Goal: Task Accomplishment & Management: Manage account settings

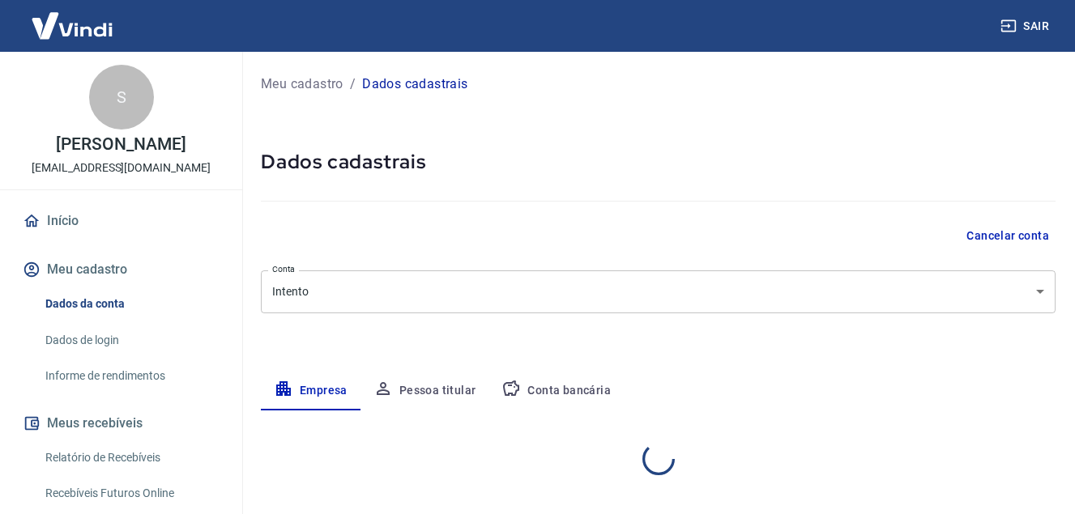
select select "MG"
select select "business"
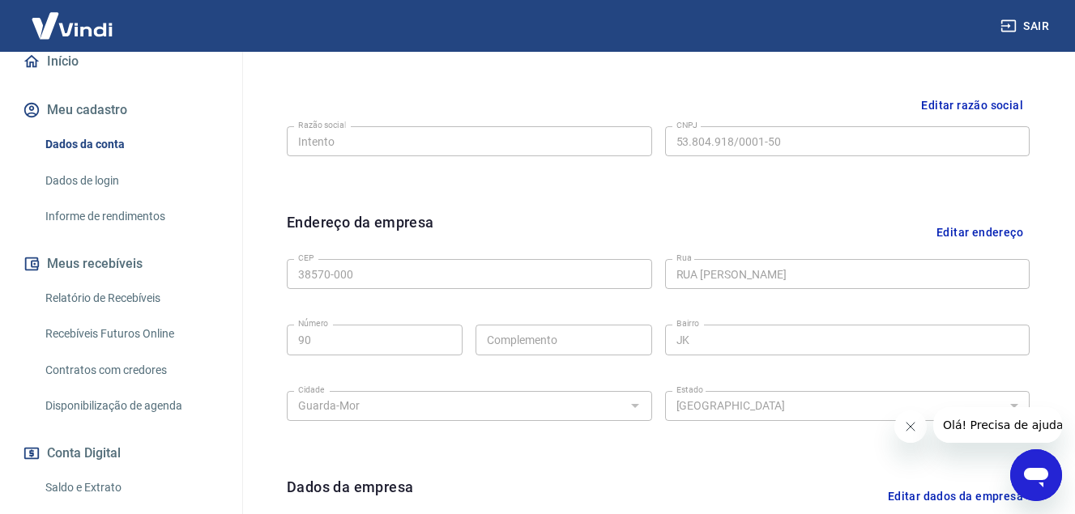
scroll to position [189, 0]
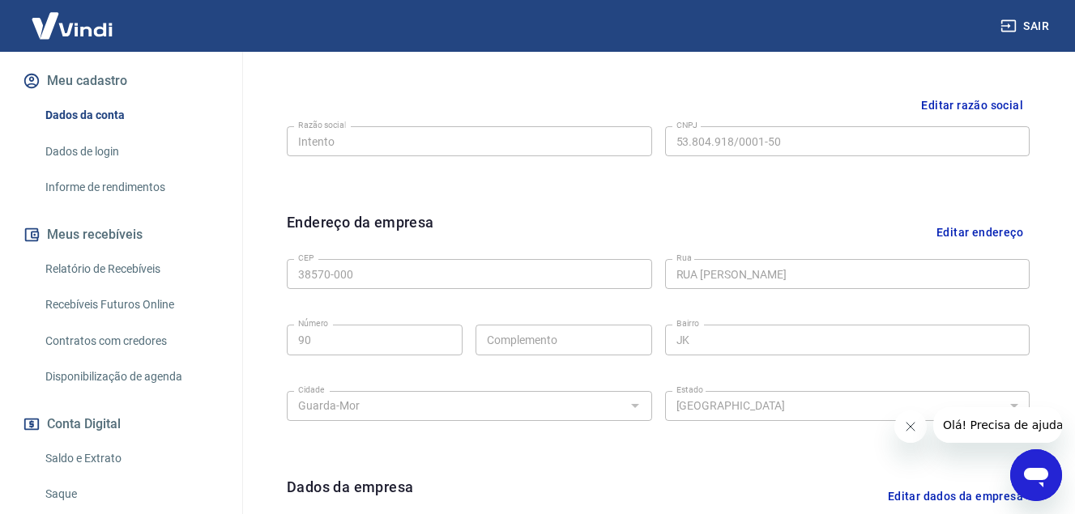
click at [157, 269] on link "Relatório de Recebíveis" at bounding box center [131, 269] width 184 height 33
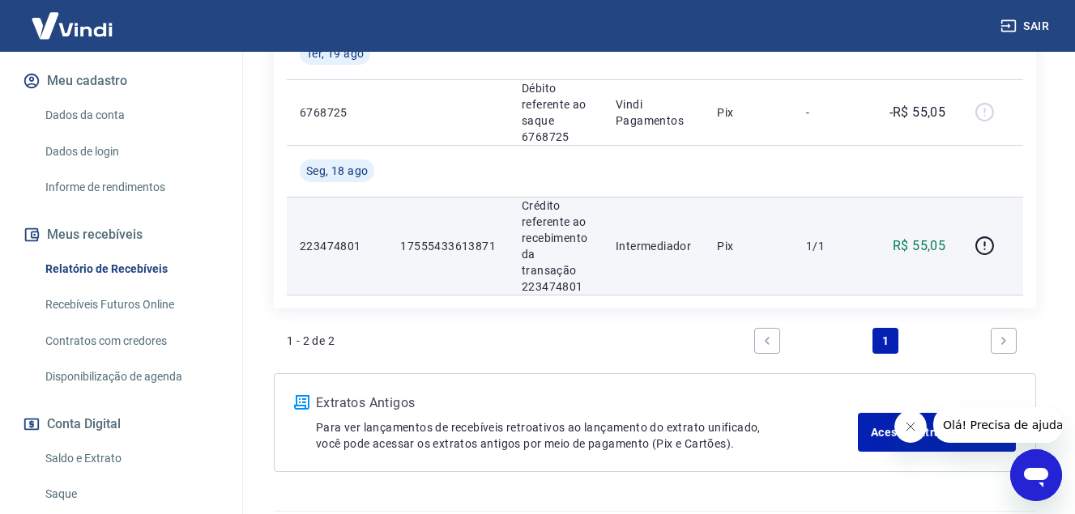
scroll to position [430, 0]
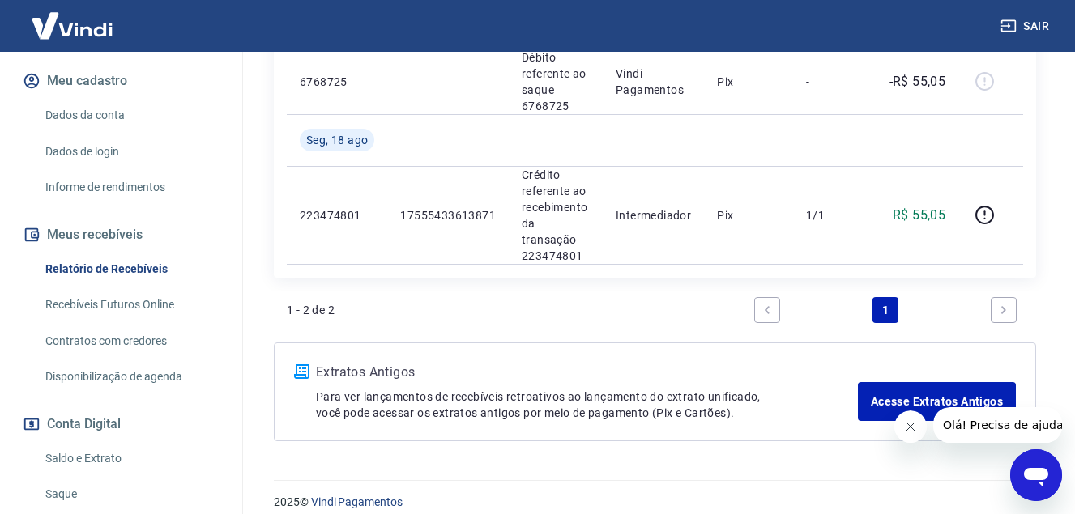
click at [139, 301] on link "Recebíveis Futuros Online" at bounding box center [131, 304] width 184 height 33
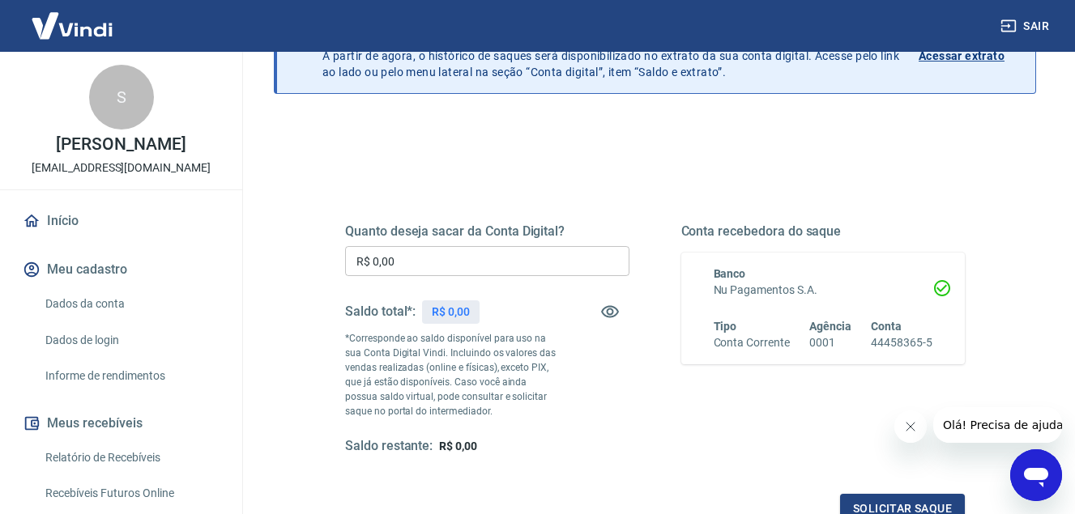
scroll to position [108, 0]
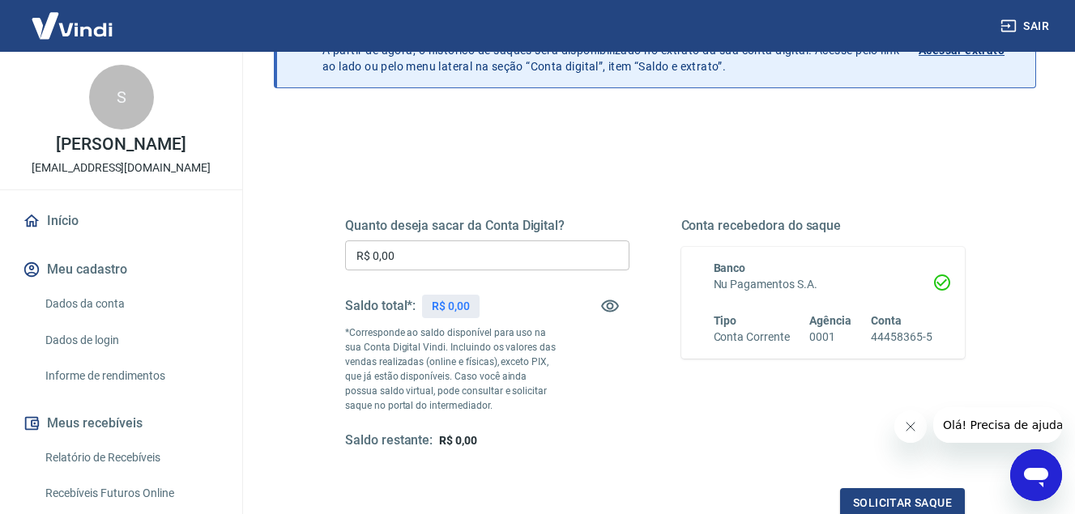
click at [909, 425] on icon "Fechar mensagem da empresa" at bounding box center [909, 426] width 13 height 13
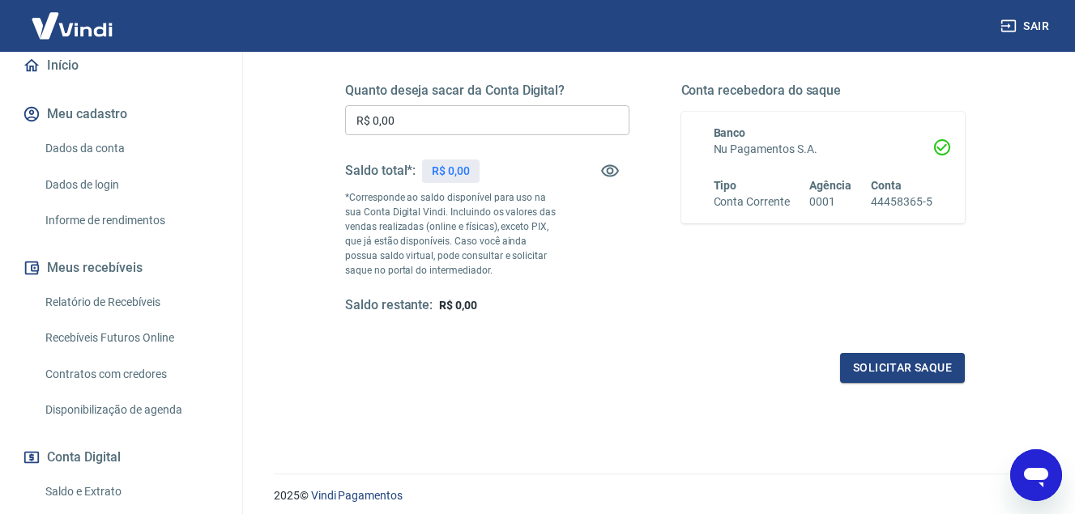
scroll to position [162, 0]
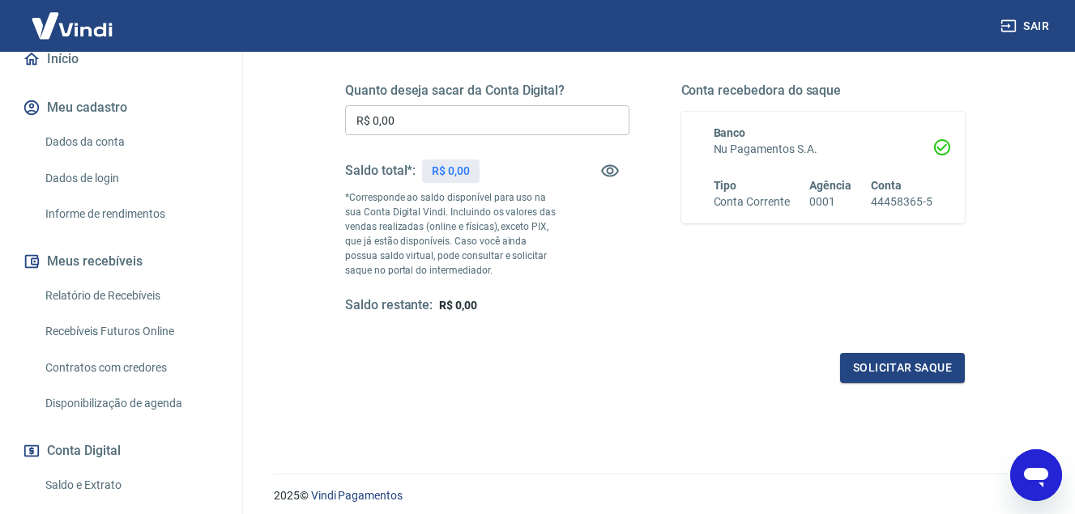
click at [63, 488] on link "Saldo e Extrato" at bounding box center [131, 485] width 184 height 33
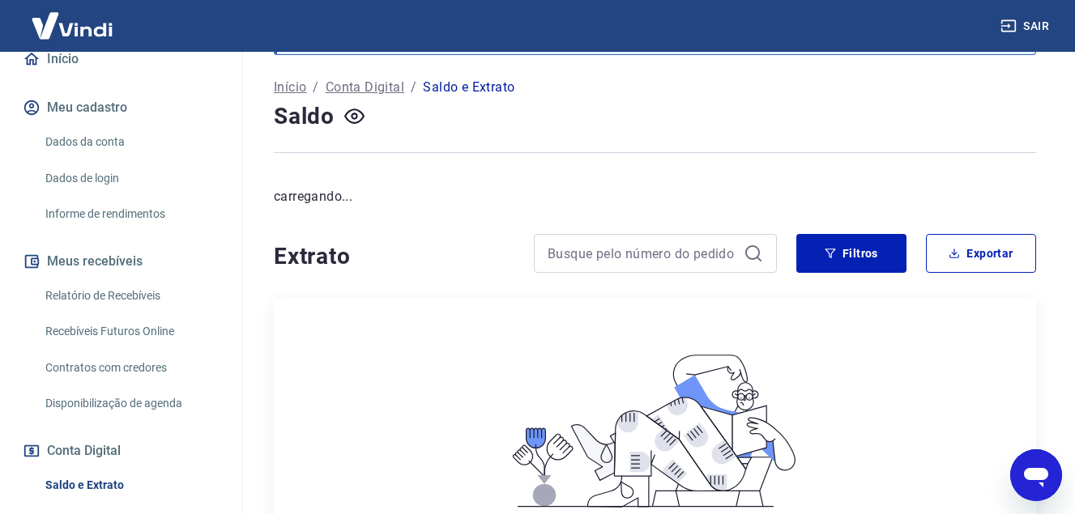
scroll to position [81, 0]
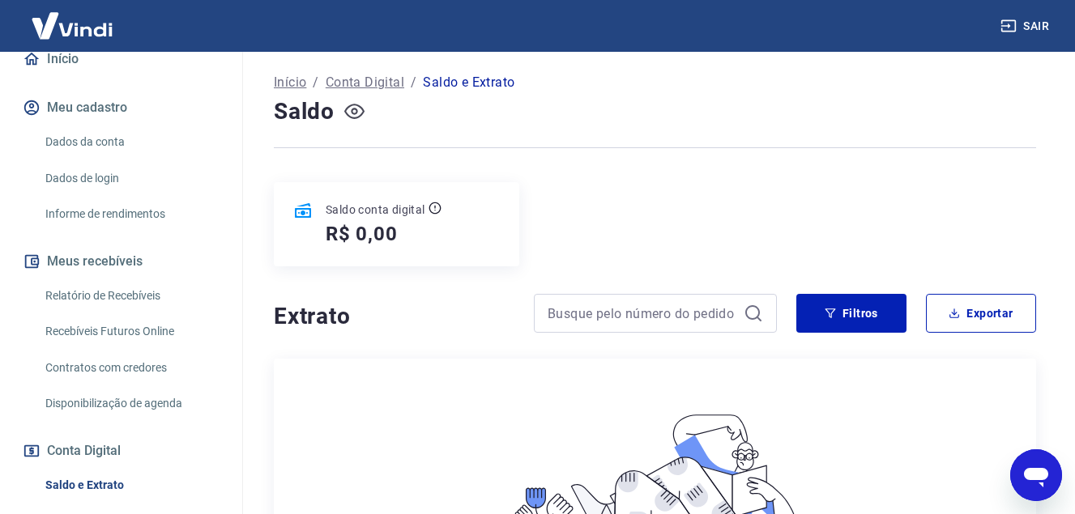
click at [359, 109] on icon "button" at bounding box center [354, 111] width 20 height 20
click at [354, 113] on icon "button" at bounding box center [354, 111] width 20 height 20
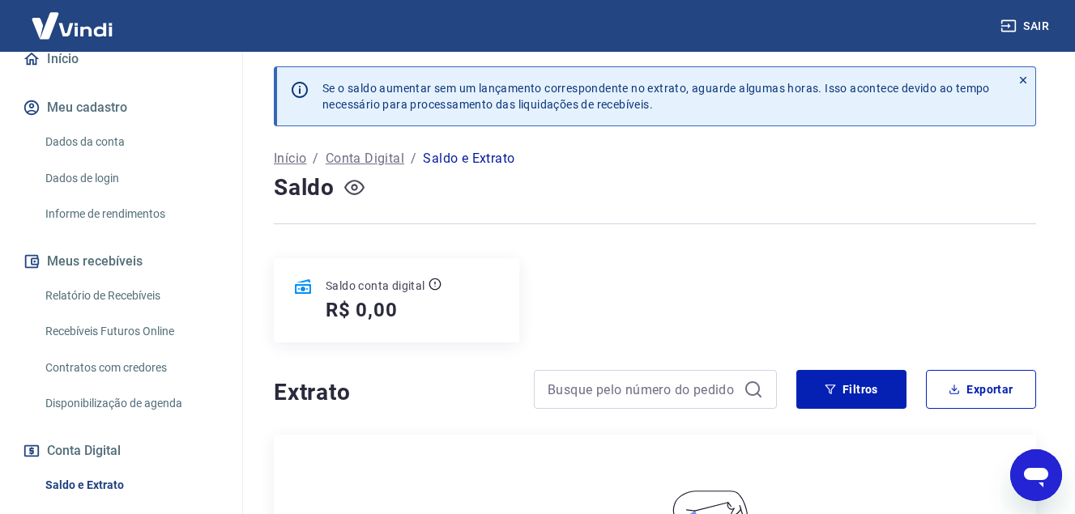
scroll to position [0, 0]
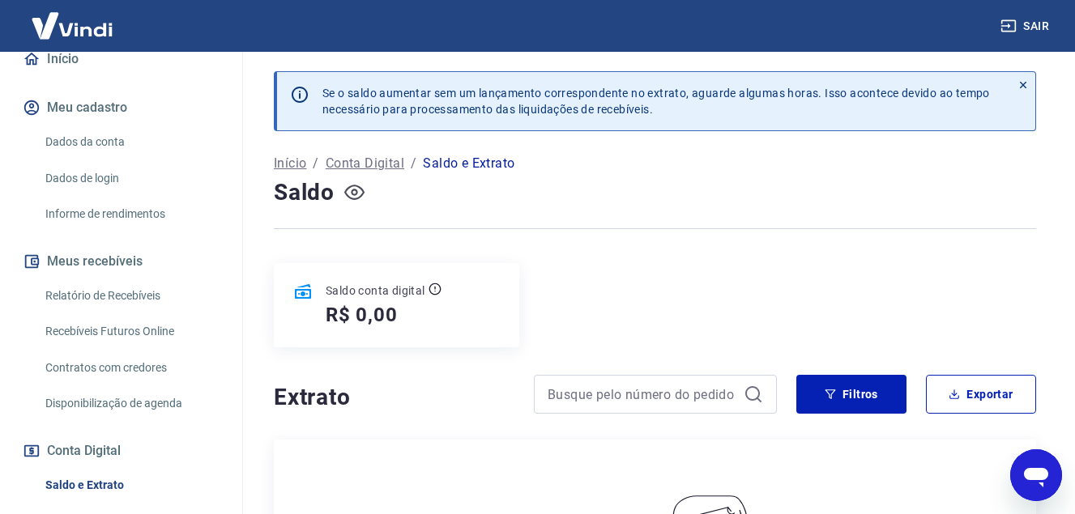
click at [139, 295] on link "Relatório de Recebíveis" at bounding box center [131, 295] width 184 height 33
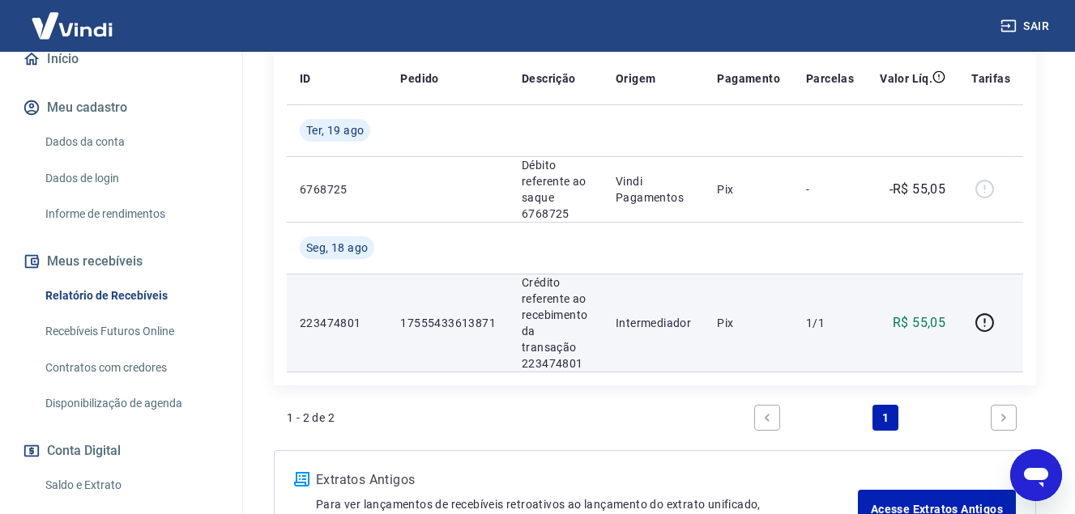
scroll to position [324, 0]
click at [934, 312] on p "R$ 55,05" at bounding box center [919, 321] width 53 height 19
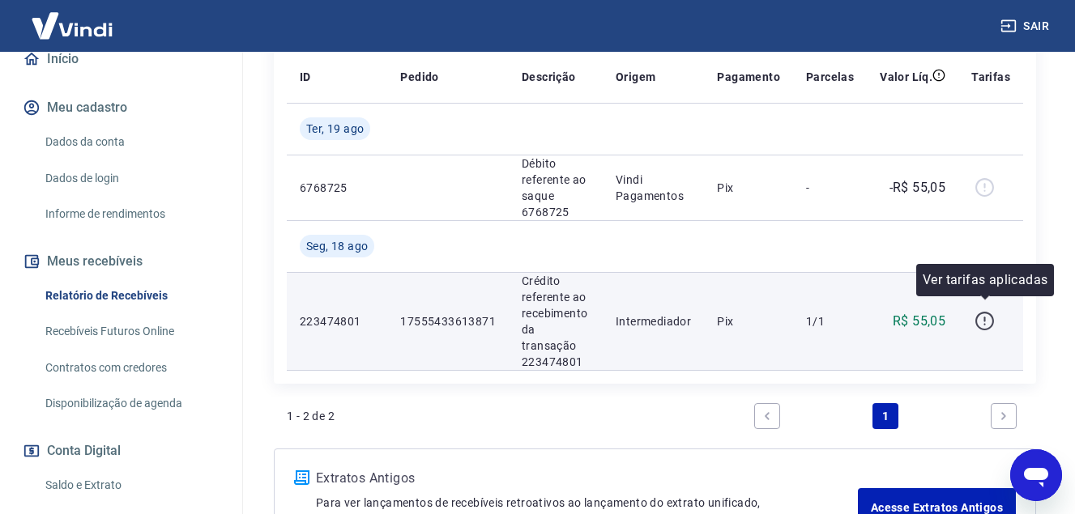
click at [993, 320] on icon "button" at bounding box center [985, 321] width 20 height 20
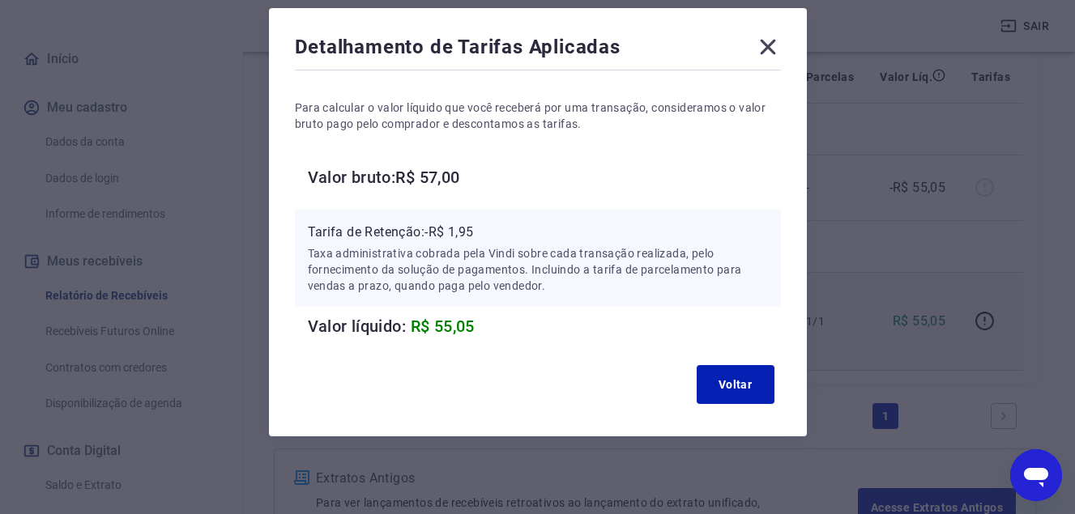
scroll to position [351, 0]
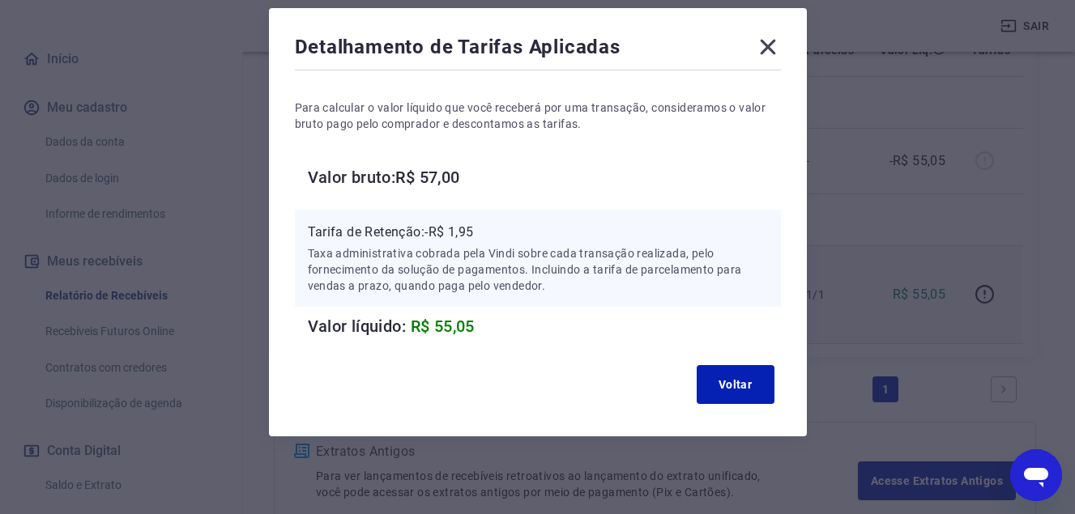
click at [755, 44] on icon at bounding box center [768, 47] width 26 height 26
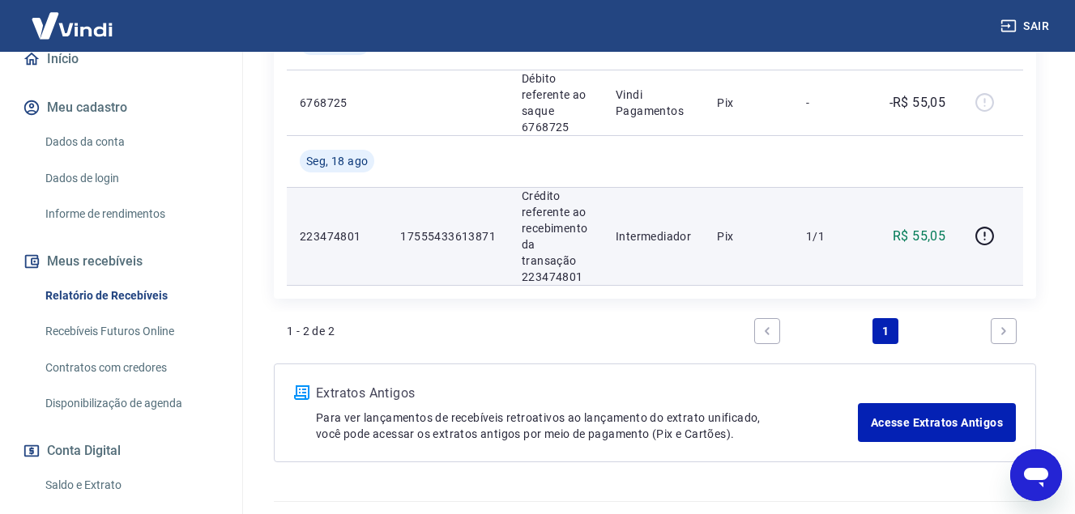
scroll to position [430, 0]
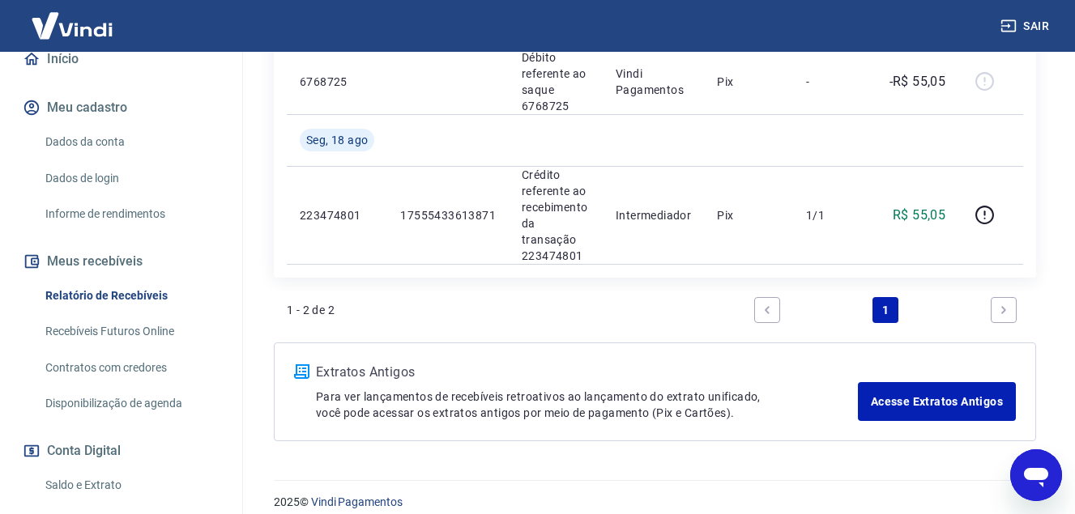
click at [177, 397] on link "Disponibilização de agenda" at bounding box center [131, 403] width 184 height 33
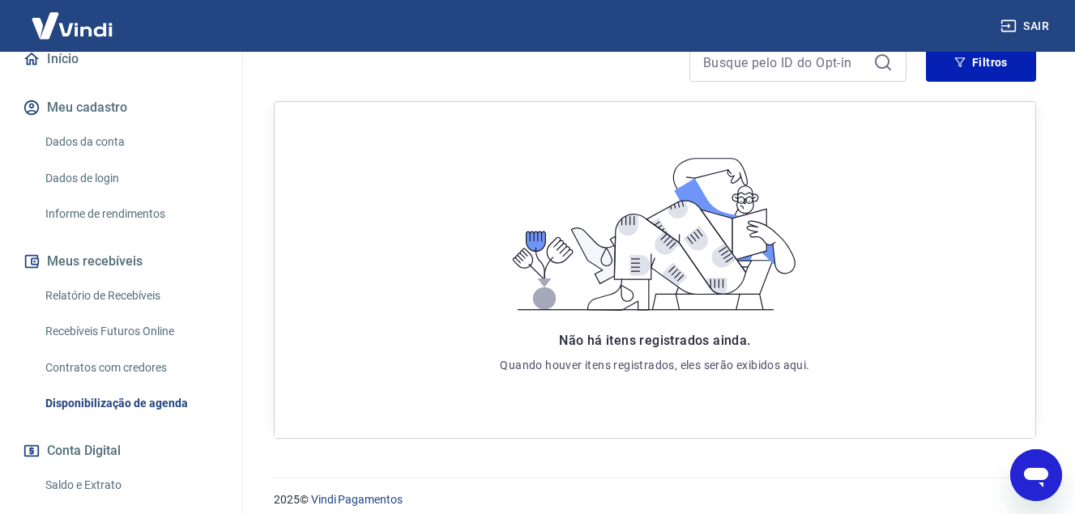
scroll to position [284, 0]
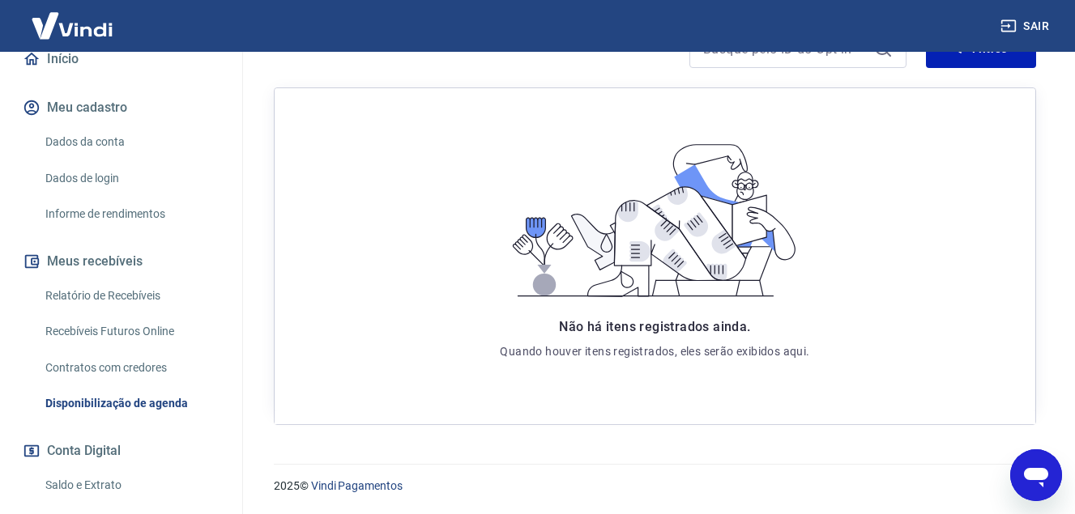
click at [137, 331] on link "Recebíveis Futuros Online" at bounding box center [131, 331] width 184 height 33
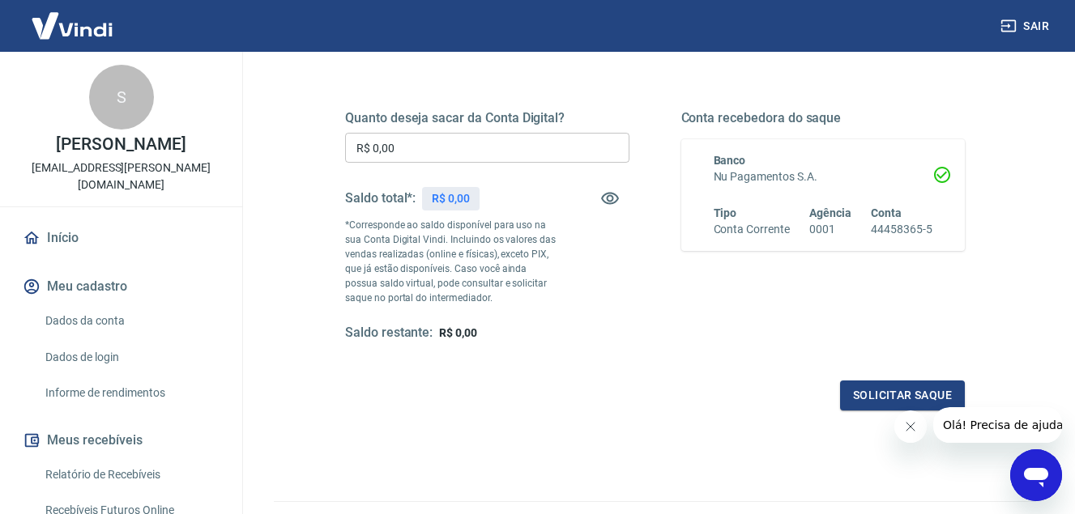
scroll to position [216, 0]
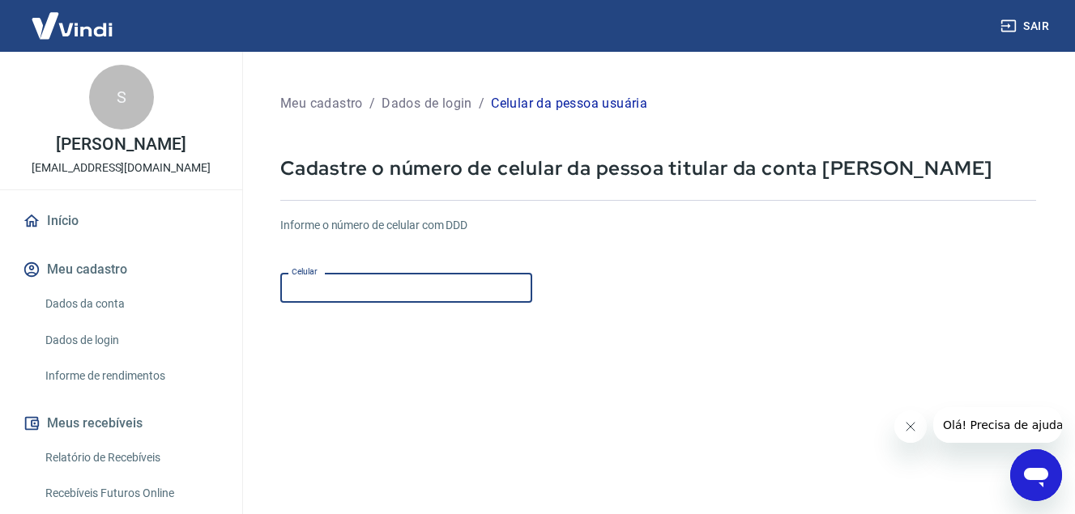
click at [352, 288] on input "Celular" at bounding box center [406, 288] width 252 height 30
type input "[PHONE_NUMBER]"
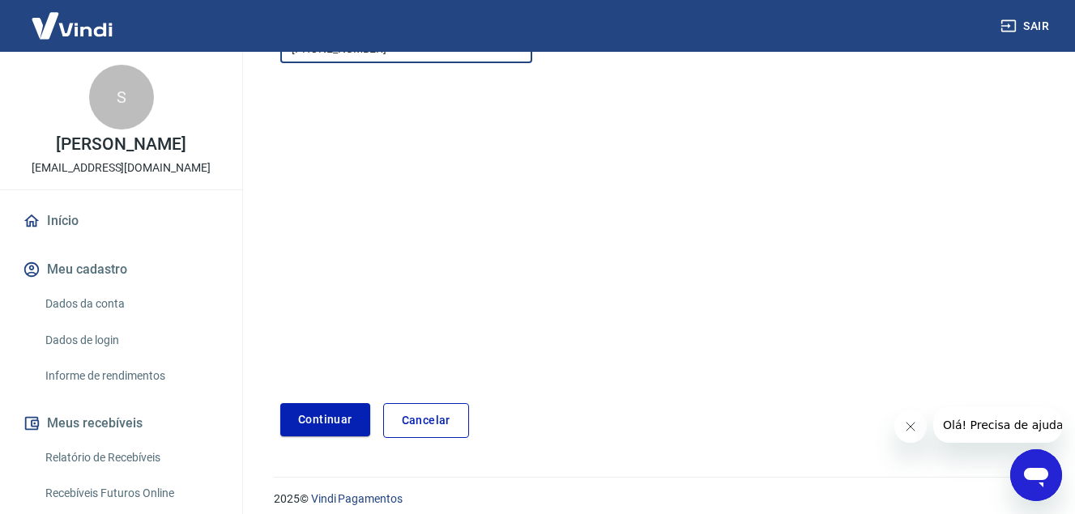
scroll to position [243, 0]
click at [357, 412] on button "Continuar" at bounding box center [325, 416] width 90 height 33
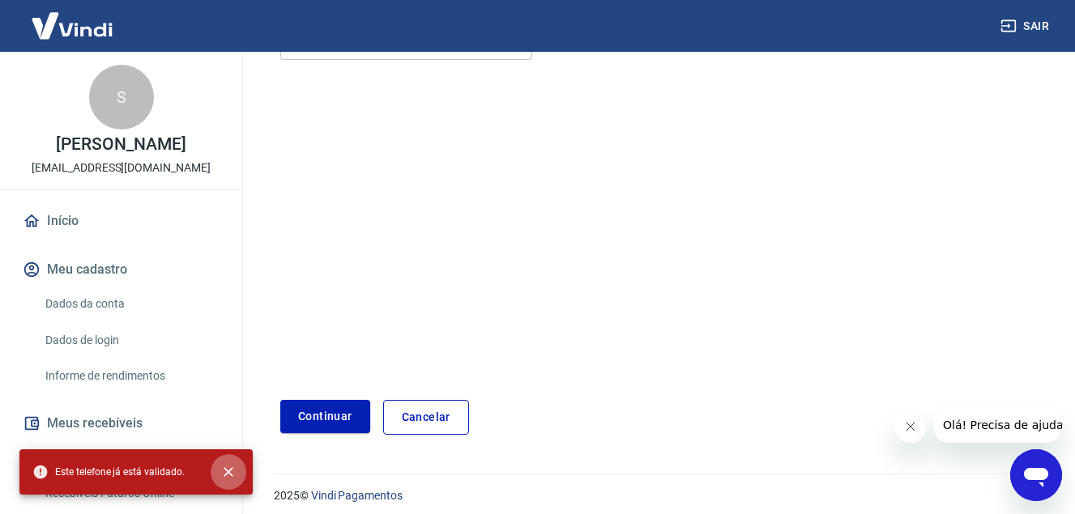
click at [228, 479] on icon "close" at bounding box center [228, 472] width 16 height 16
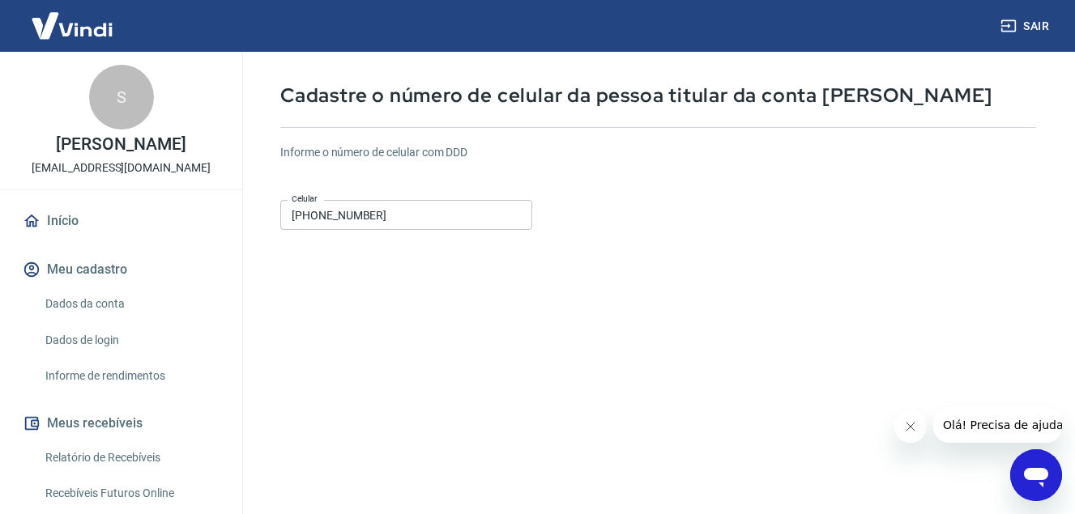
scroll to position [54, 0]
